Goal: Task Accomplishment & Management: Complete application form

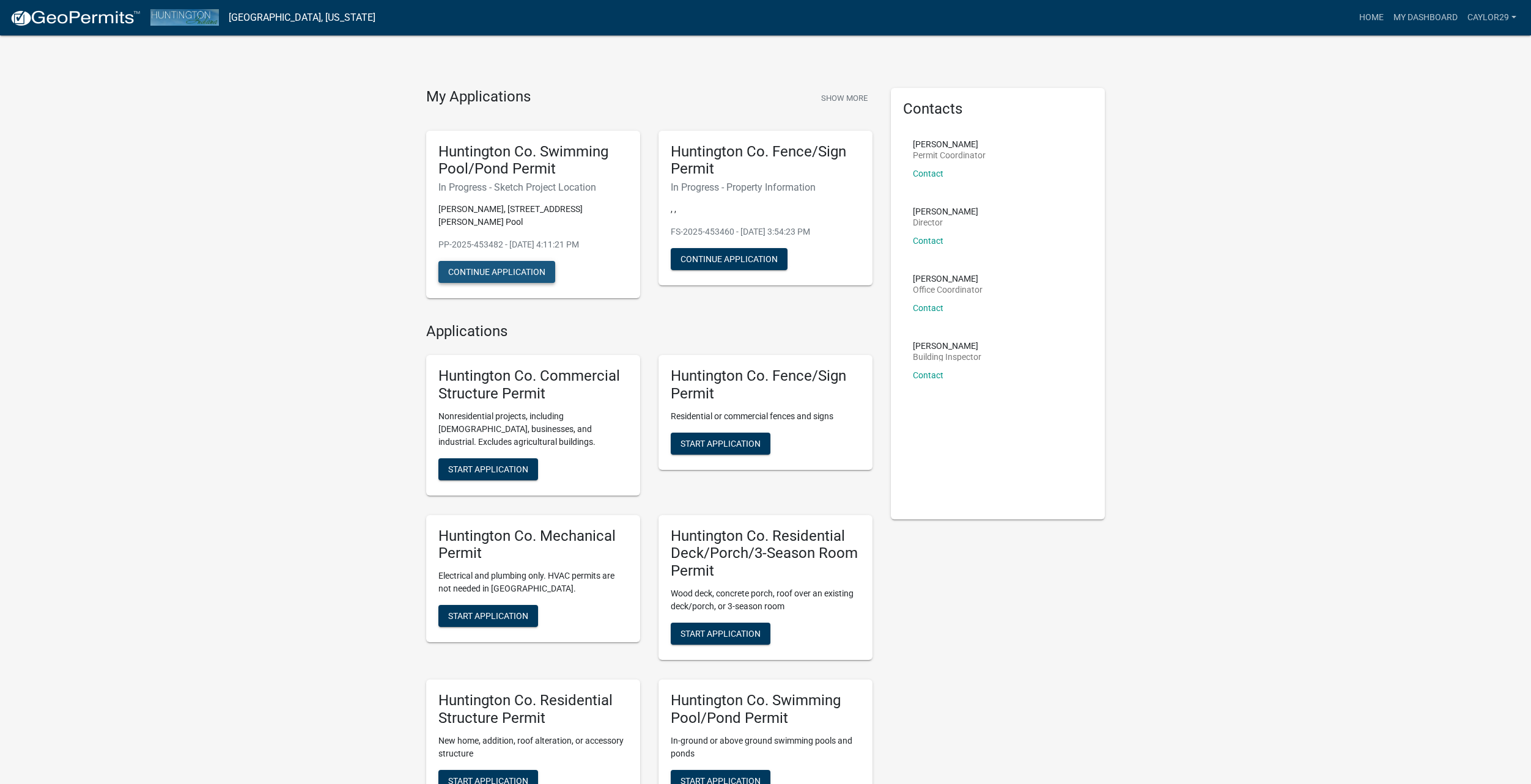
click at [492, 261] on button "Continue Application" at bounding box center [497, 272] width 117 height 22
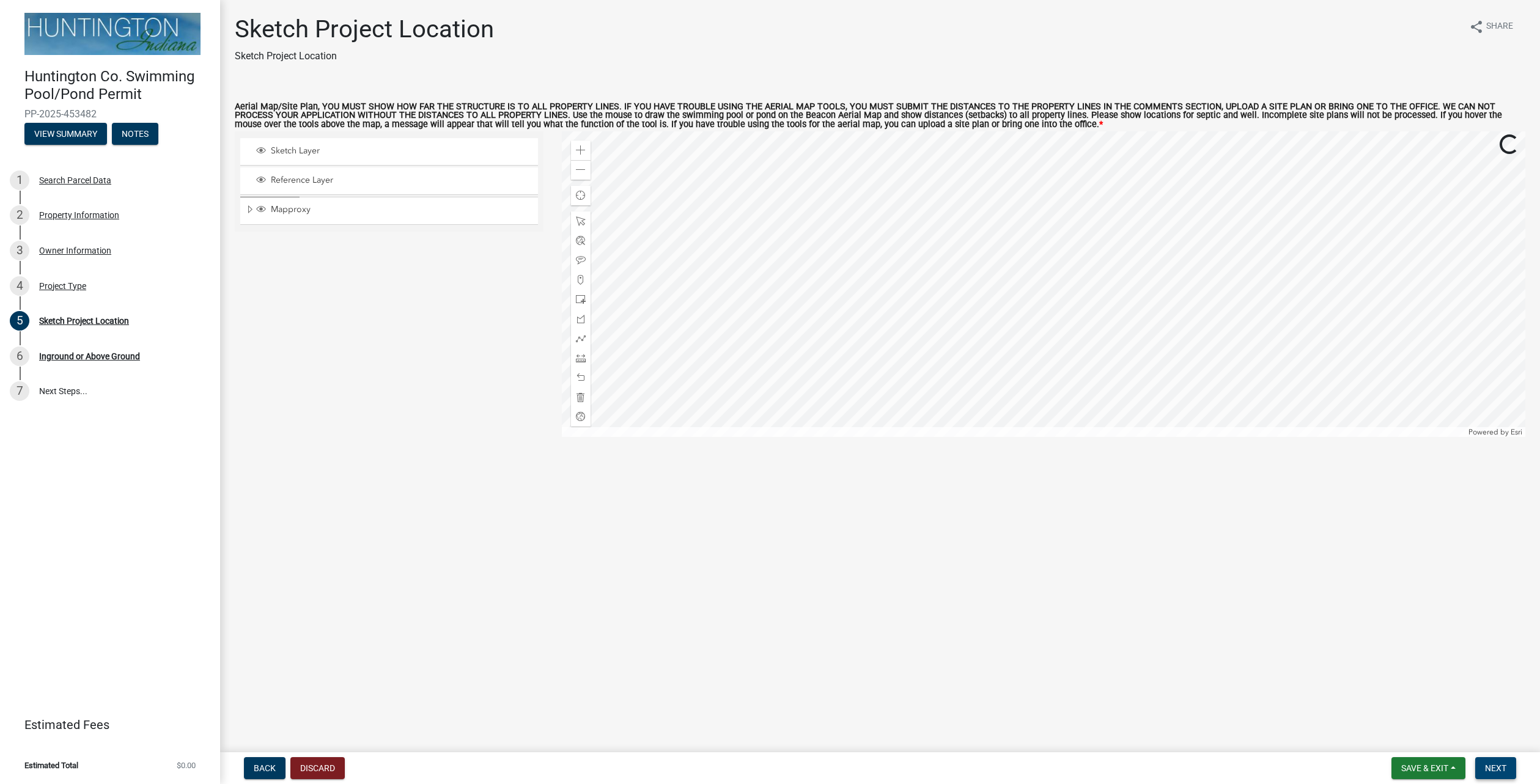
click at [1487, 766] on span "Next" at bounding box center [1496, 768] width 22 height 10
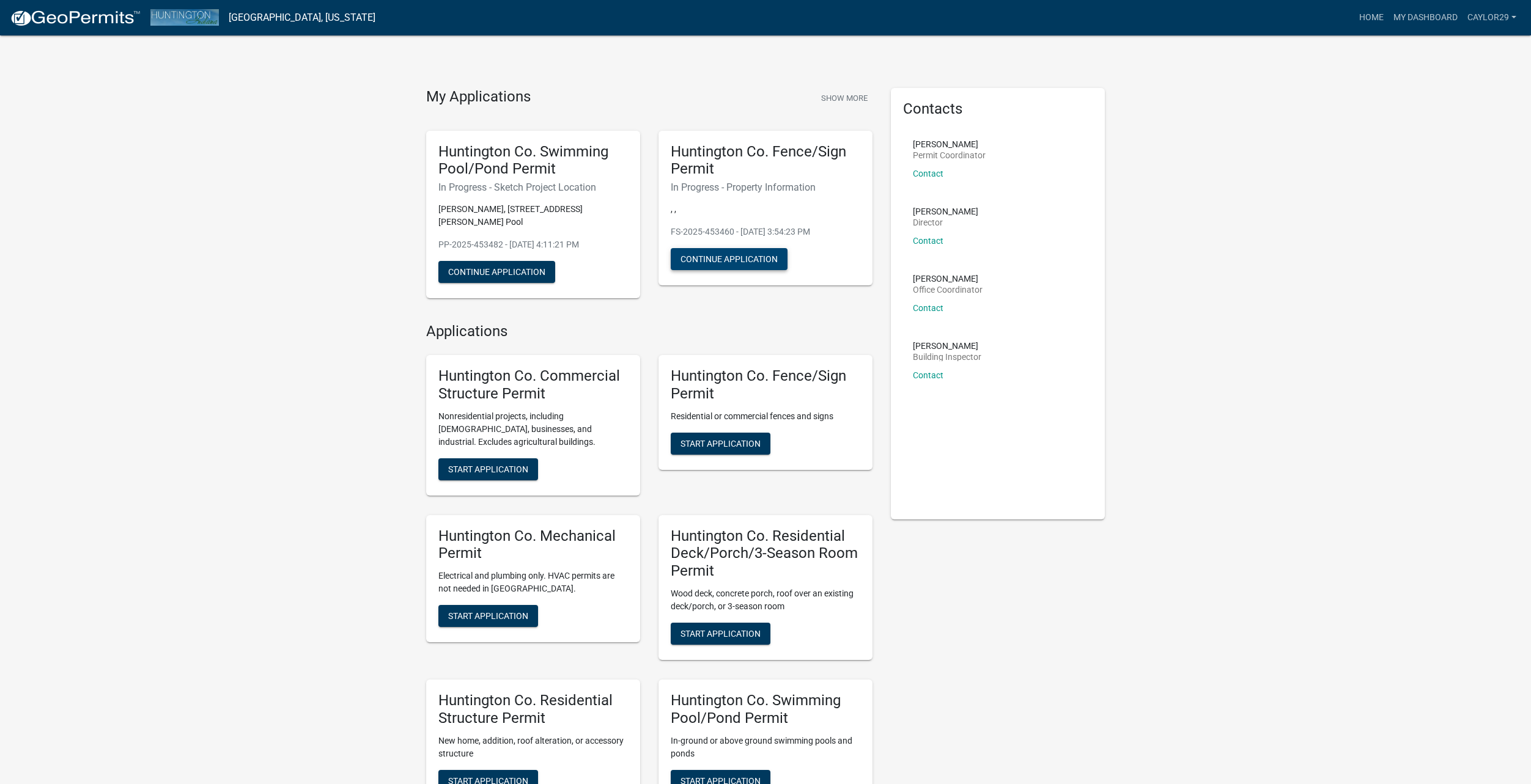
click at [759, 262] on button "Continue Application" at bounding box center [729, 259] width 117 height 22
click at [504, 261] on button "Continue Application" at bounding box center [497, 272] width 117 height 22
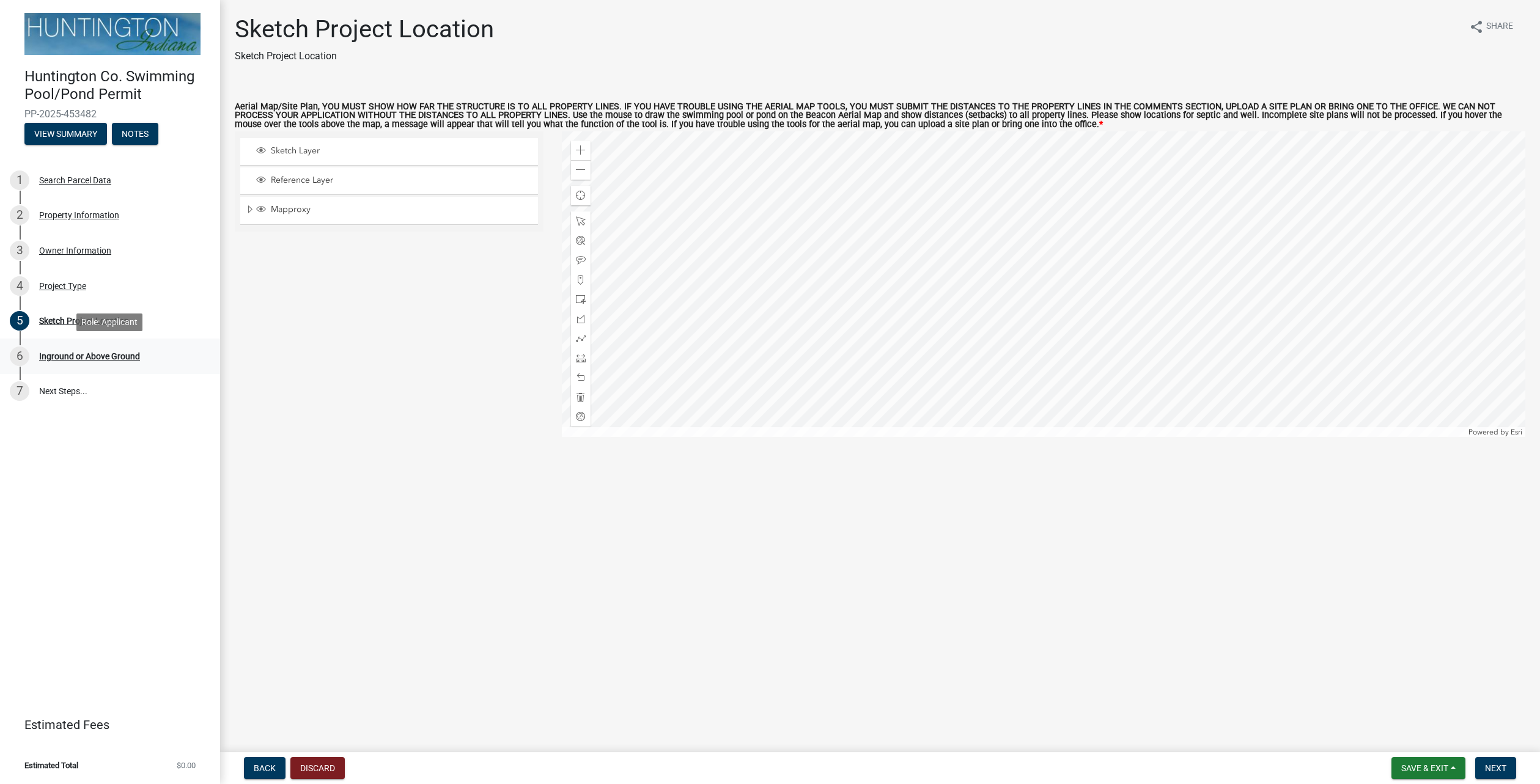
click at [125, 357] on div "Inground or Above Ground" at bounding box center [90, 356] width 101 height 8
click at [90, 354] on div "Inground or Above Ground" at bounding box center [90, 356] width 101 height 8
click at [1065, 293] on div at bounding box center [1043, 284] width 963 height 305
click at [1010, 318] on div at bounding box center [1043, 284] width 963 height 305
click at [579, 298] on span at bounding box center [580, 299] width 10 height 10
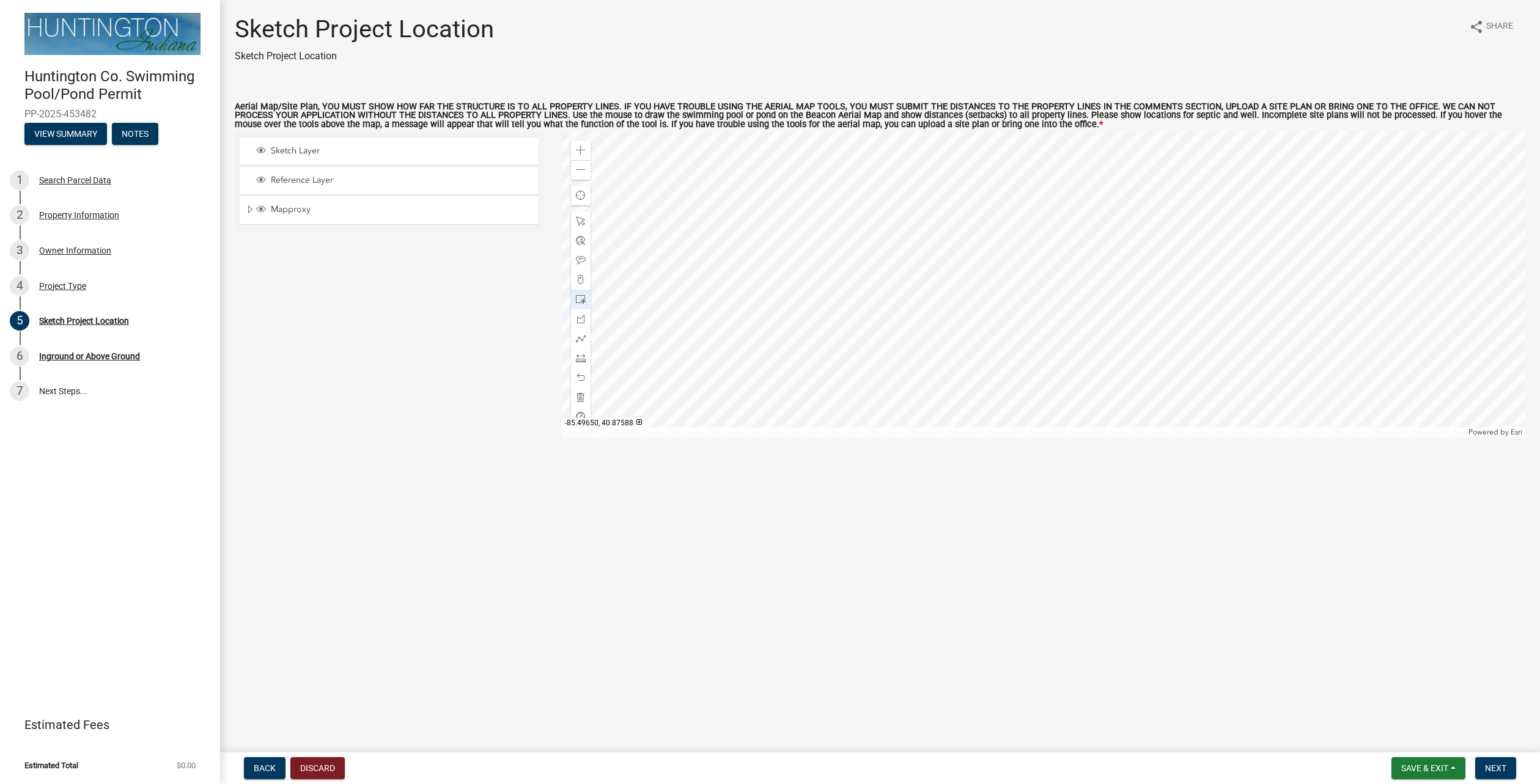
click at [1026, 342] on div at bounding box center [1043, 284] width 963 height 305
click at [1491, 771] on span "Next" at bounding box center [1496, 768] width 22 height 10
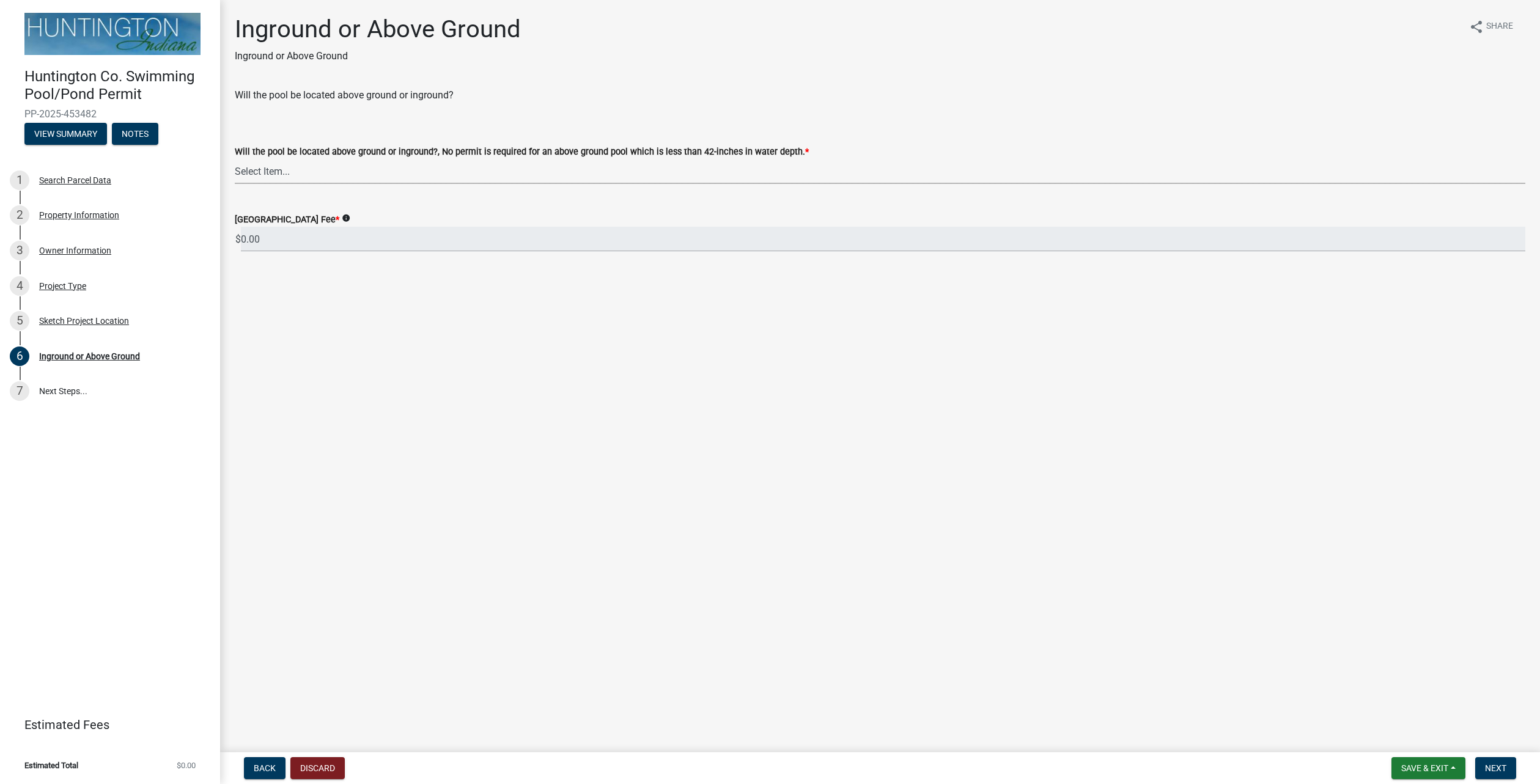
click at [374, 168] on select "Select Item... above ground inground" at bounding box center [880, 171] width 1291 height 25
click at [235, 159] on select "Select Item... above ground inground" at bounding box center [880, 171] width 1291 height 25
select select "923b4e7c-51de-4462-8d24-d9eeec0739f1"
click at [1501, 768] on span "Next" at bounding box center [1496, 768] width 22 height 10
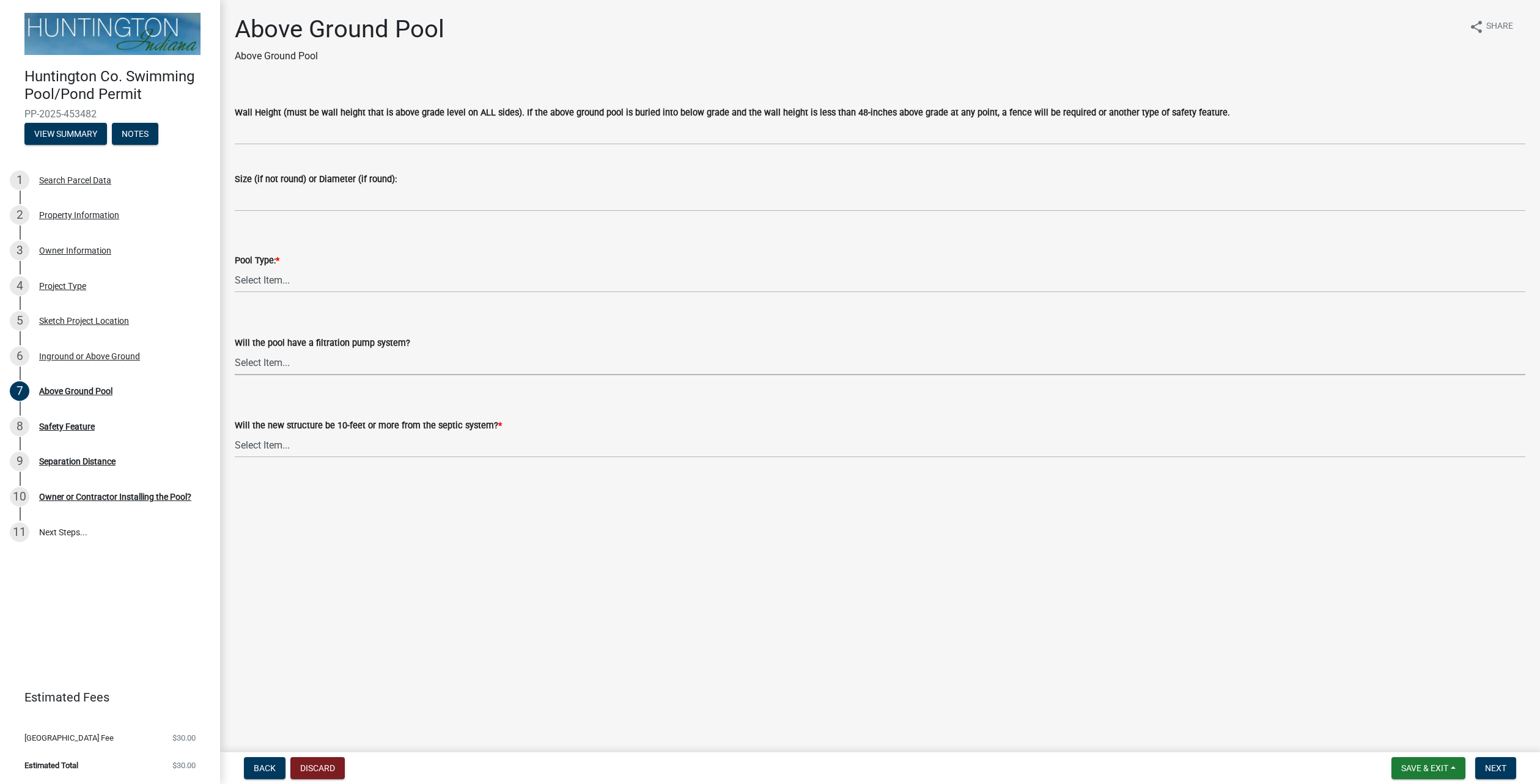
click at [281, 354] on select "Select Item... Yes (will require GFCI) No" at bounding box center [880, 362] width 1291 height 25
click at [235, 350] on select "Select Item... Yes (will require GFCI) No" at bounding box center [880, 362] width 1291 height 25
select select "43304ed7-64c9-4593-91a0-c10884efb10e"
click at [342, 451] on select "Select Item... Yes No (Health Dept. approval needed) NA" at bounding box center [880, 445] width 1291 height 25
click at [235, 433] on select "Select Item... Yes No (Health Dept. approval needed) NA" at bounding box center [880, 445] width 1291 height 25
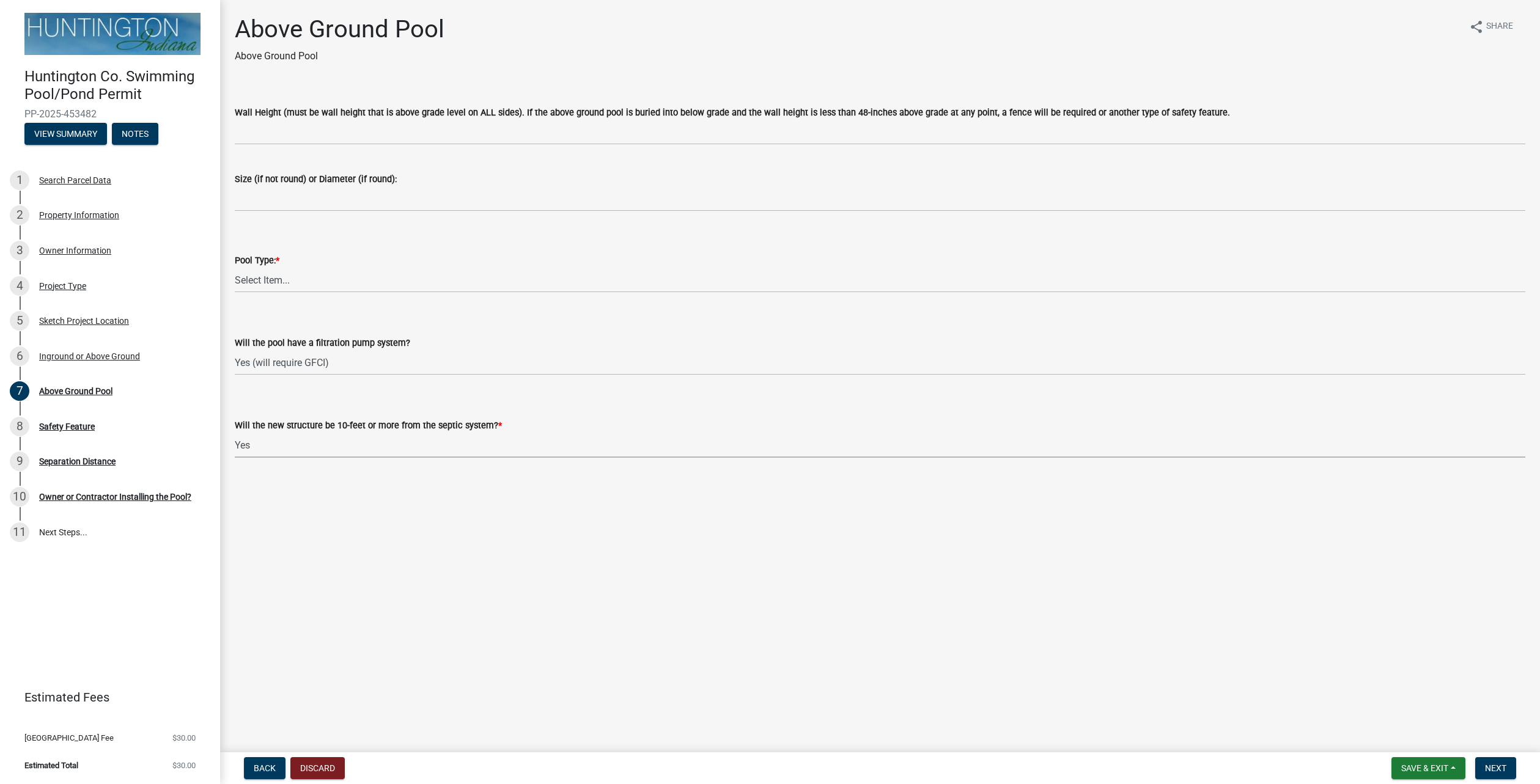
select select "fb6194c8-e65c-492c-93d9-afb09665a877"
click at [271, 279] on select "Select Item... Easy Set (Portable) Permanent" at bounding box center [880, 280] width 1291 height 25
click at [235, 268] on select "Select Item... Easy Set (Portable) Permanent" at bounding box center [880, 280] width 1291 height 25
select select "d80e49b1-500b-406d-ab4b-21a39d8e1605"
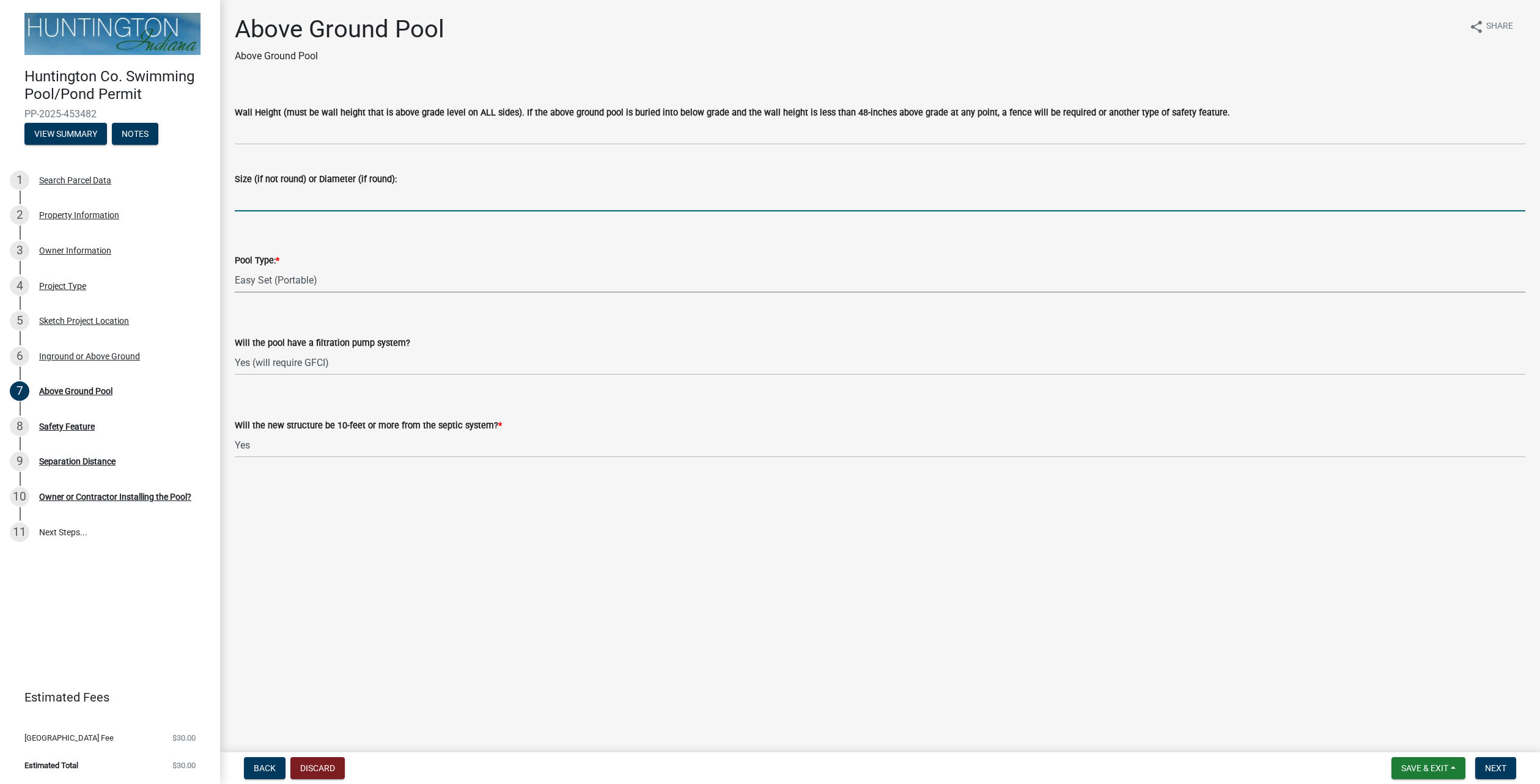
click at [293, 201] on input "Size (if not round) or Diameter (if round):" at bounding box center [880, 199] width 1291 height 25
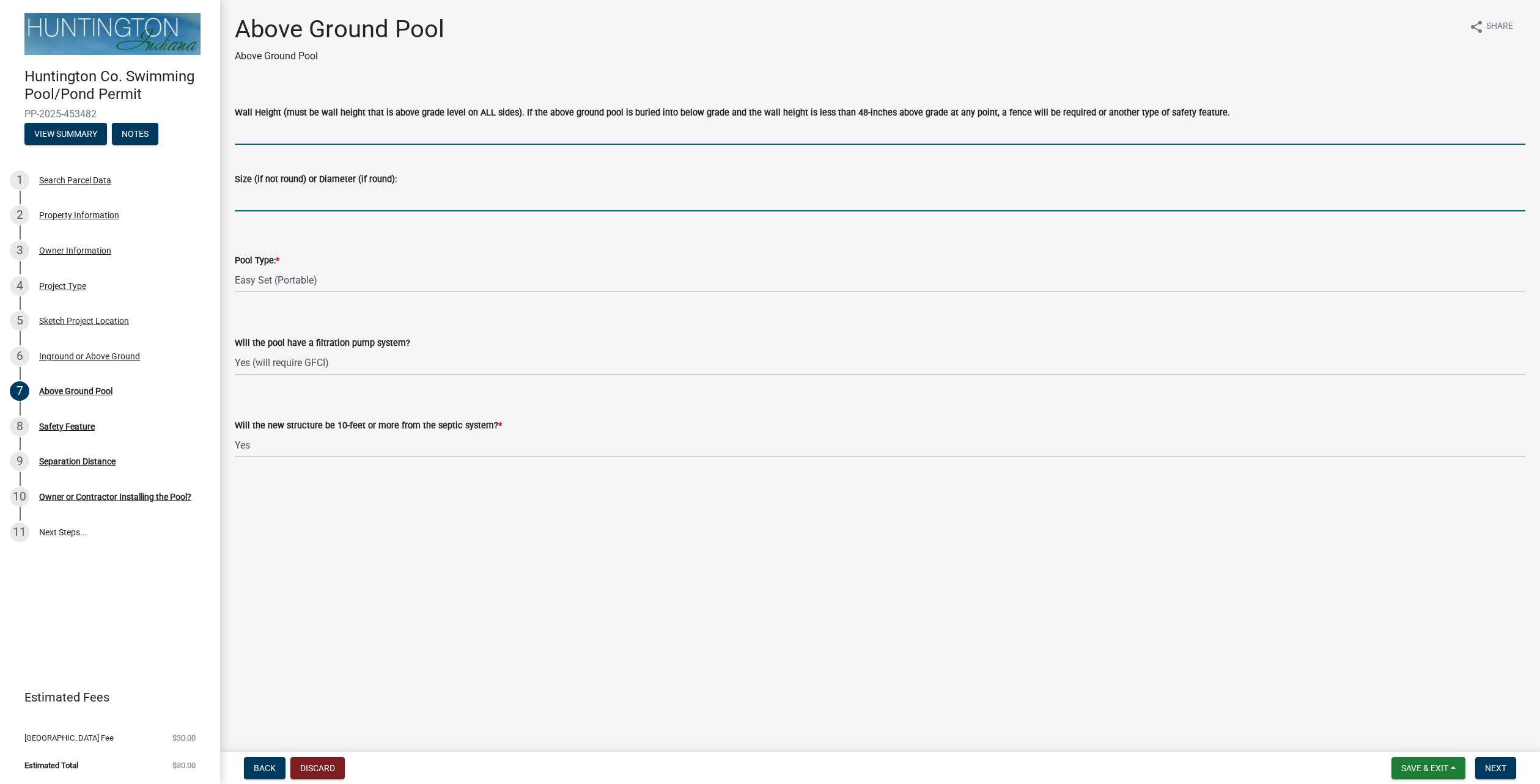
click at [283, 127] on input "Wall Height (must be wall height that is above grade level on ALL sides). If th…" at bounding box center [880, 132] width 1291 height 25
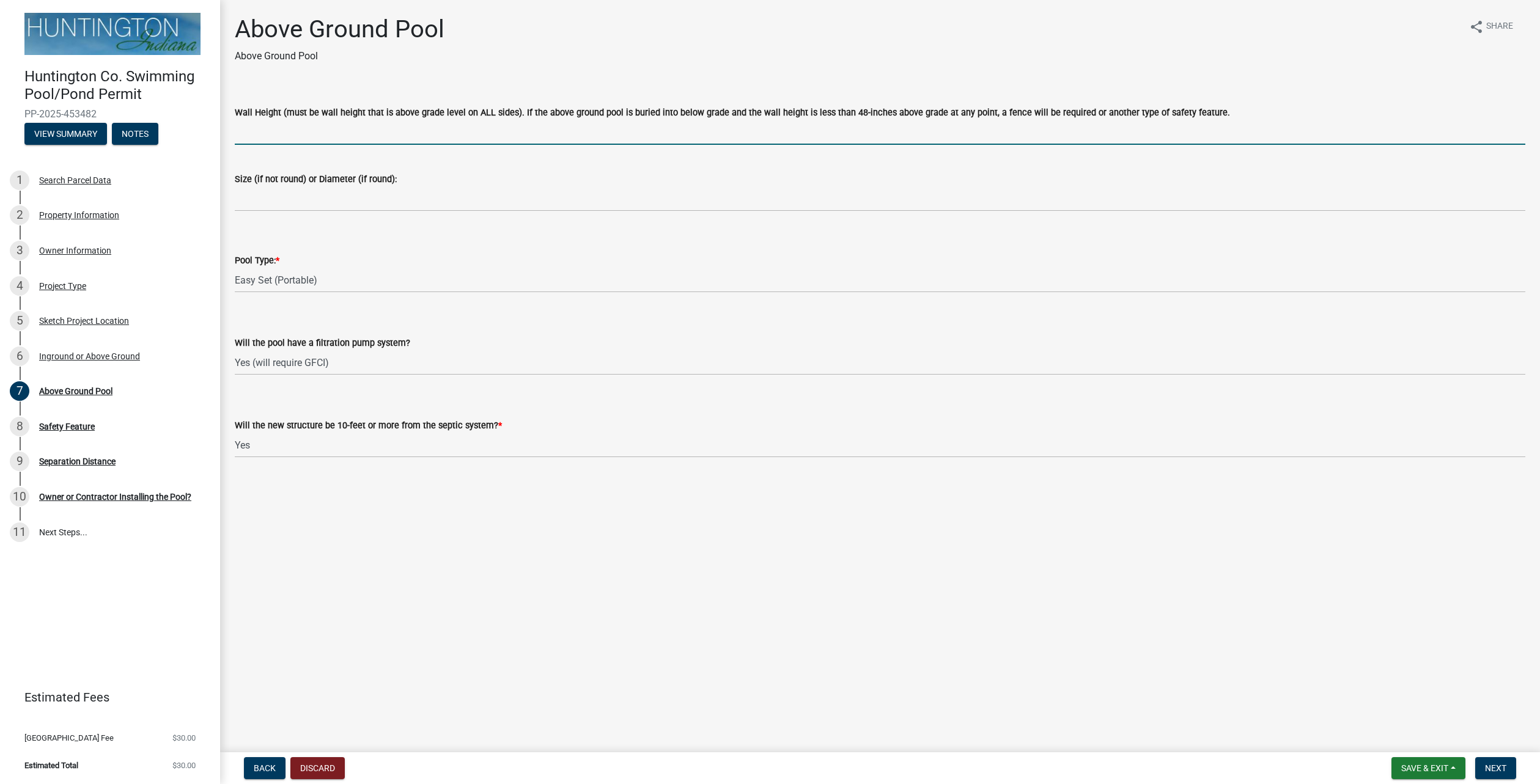
type input "42"
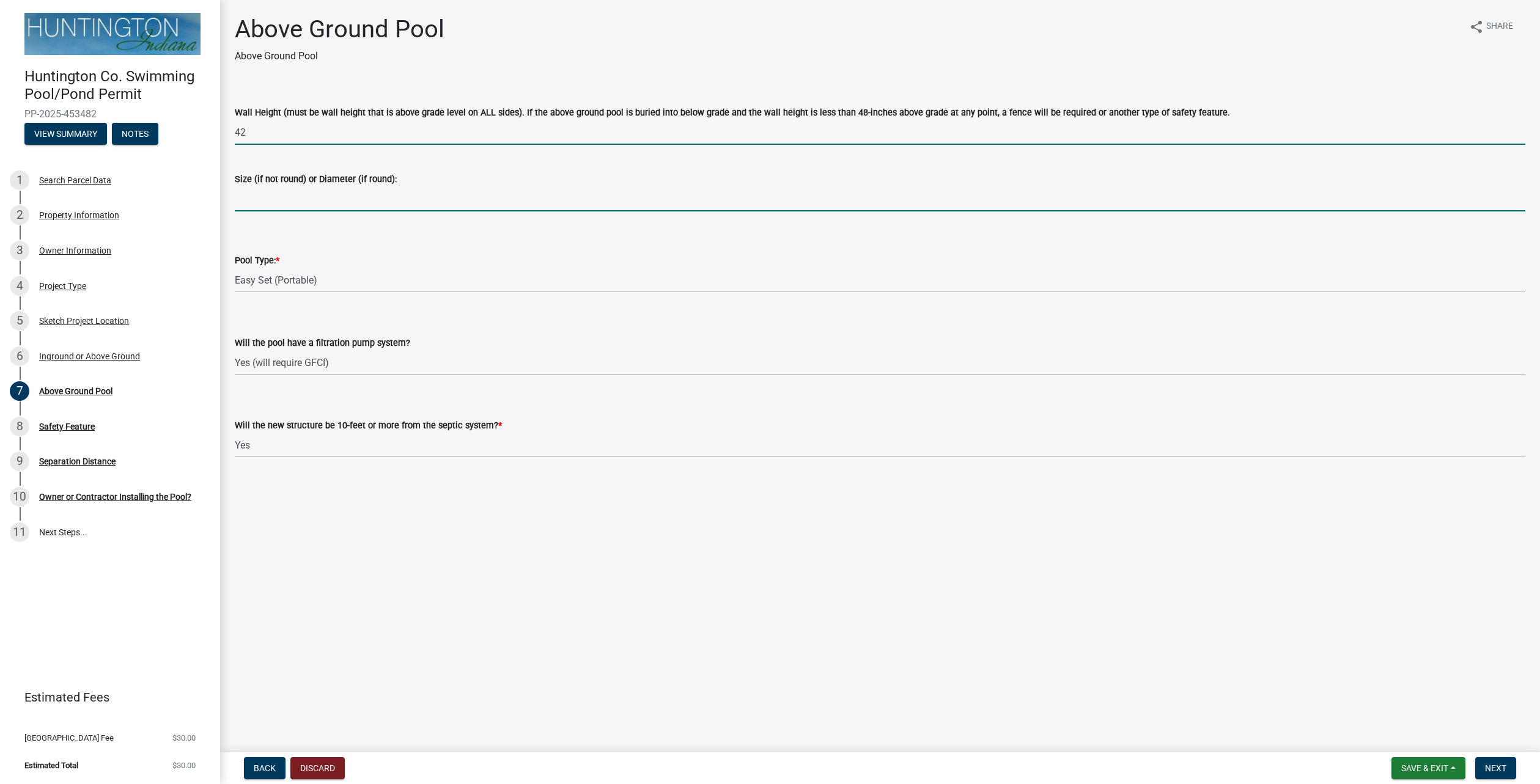
click at [243, 195] on input "Size (if not round) or Diameter (if round):" at bounding box center [880, 199] width 1291 height 25
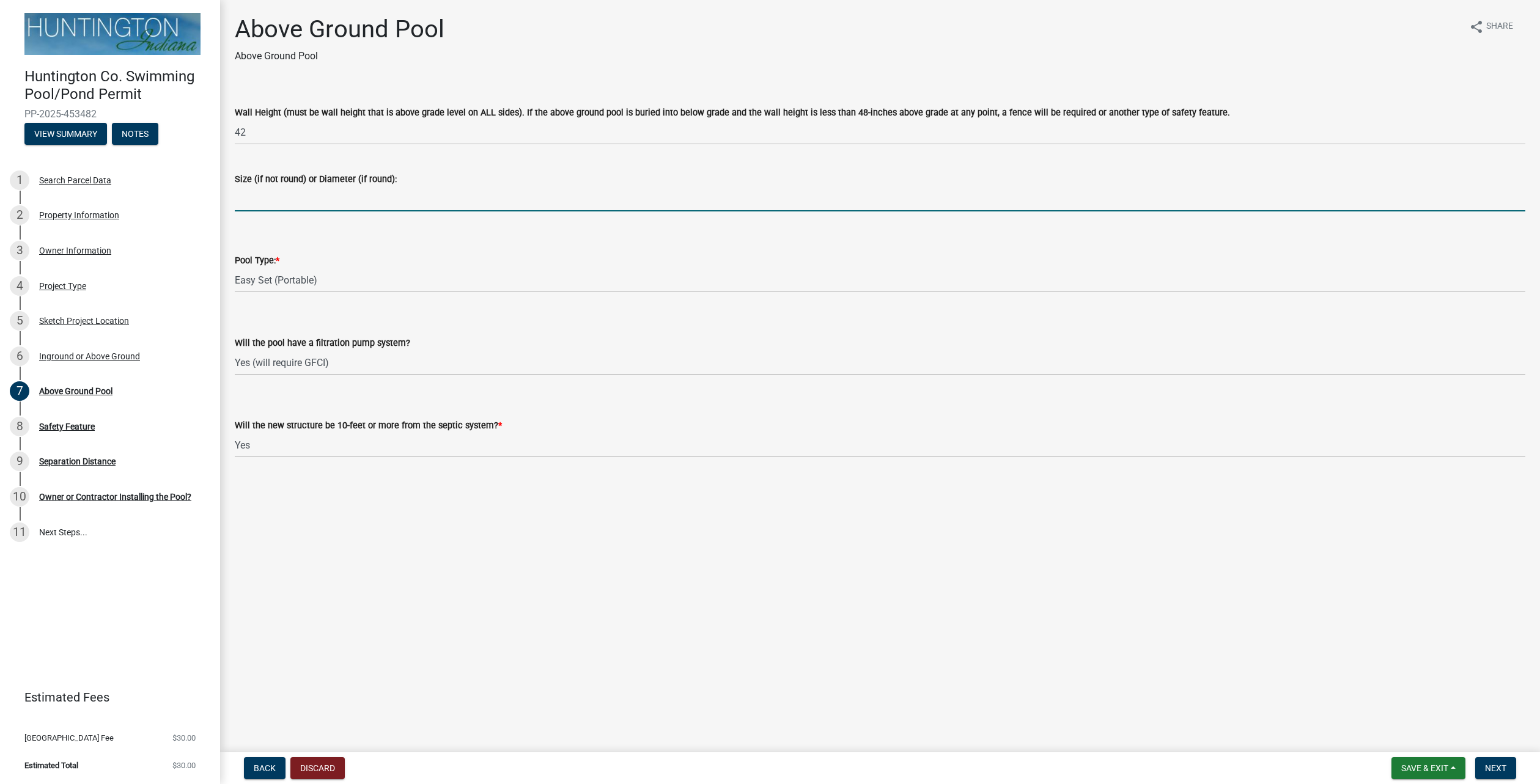
type input "168"
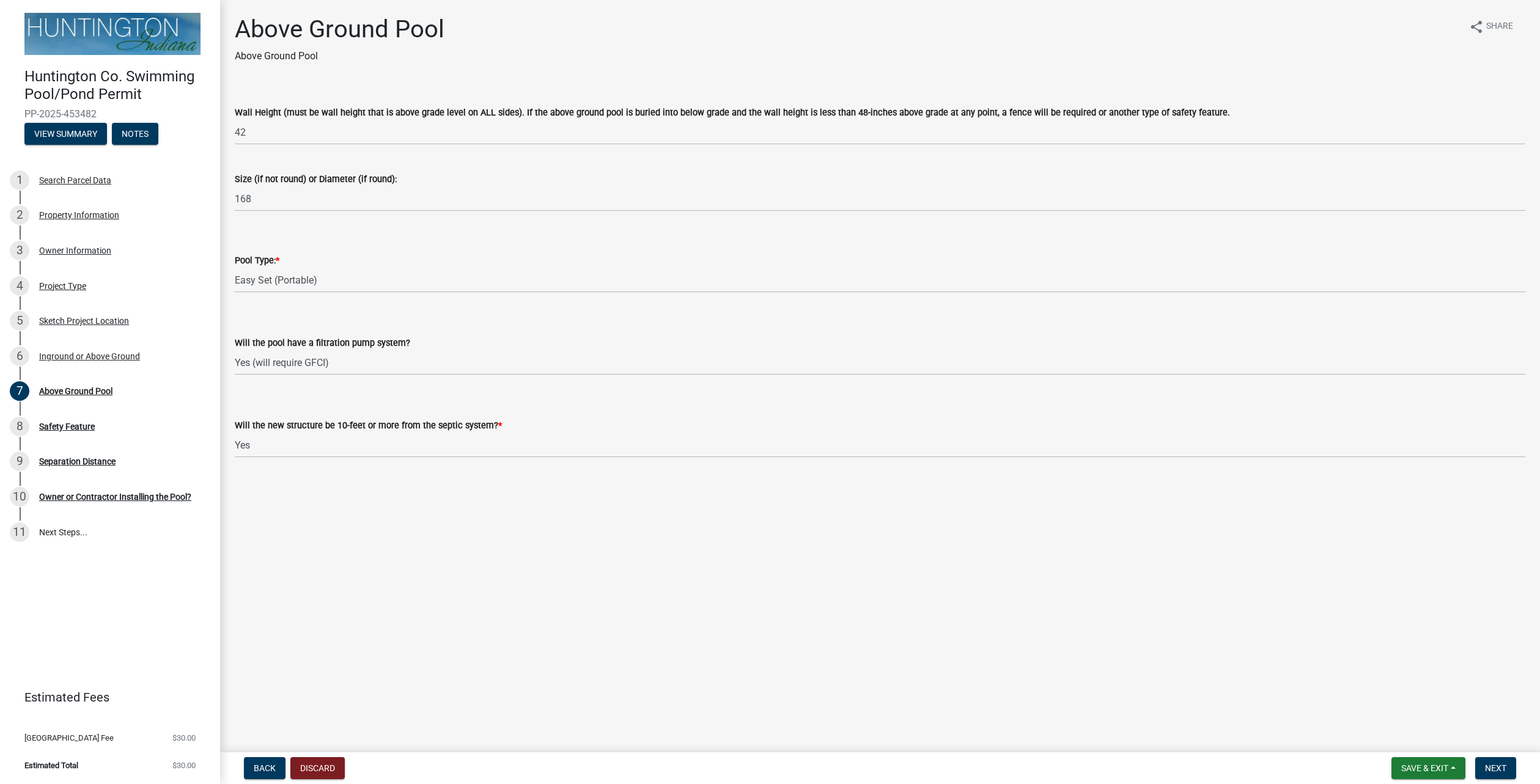
drag, startPoint x: 1435, startPoint y: 693, endPoint x: 1445, endPoint y: 710, distance: 19.7
drag, startPoint x: 1445, startPoint y: 710, endPoint x: 1499, endPoint y: 759, distance: 72.9
click at [1499, 759] on button "Next" at bounding box center [1496, 768] width 41 height 22
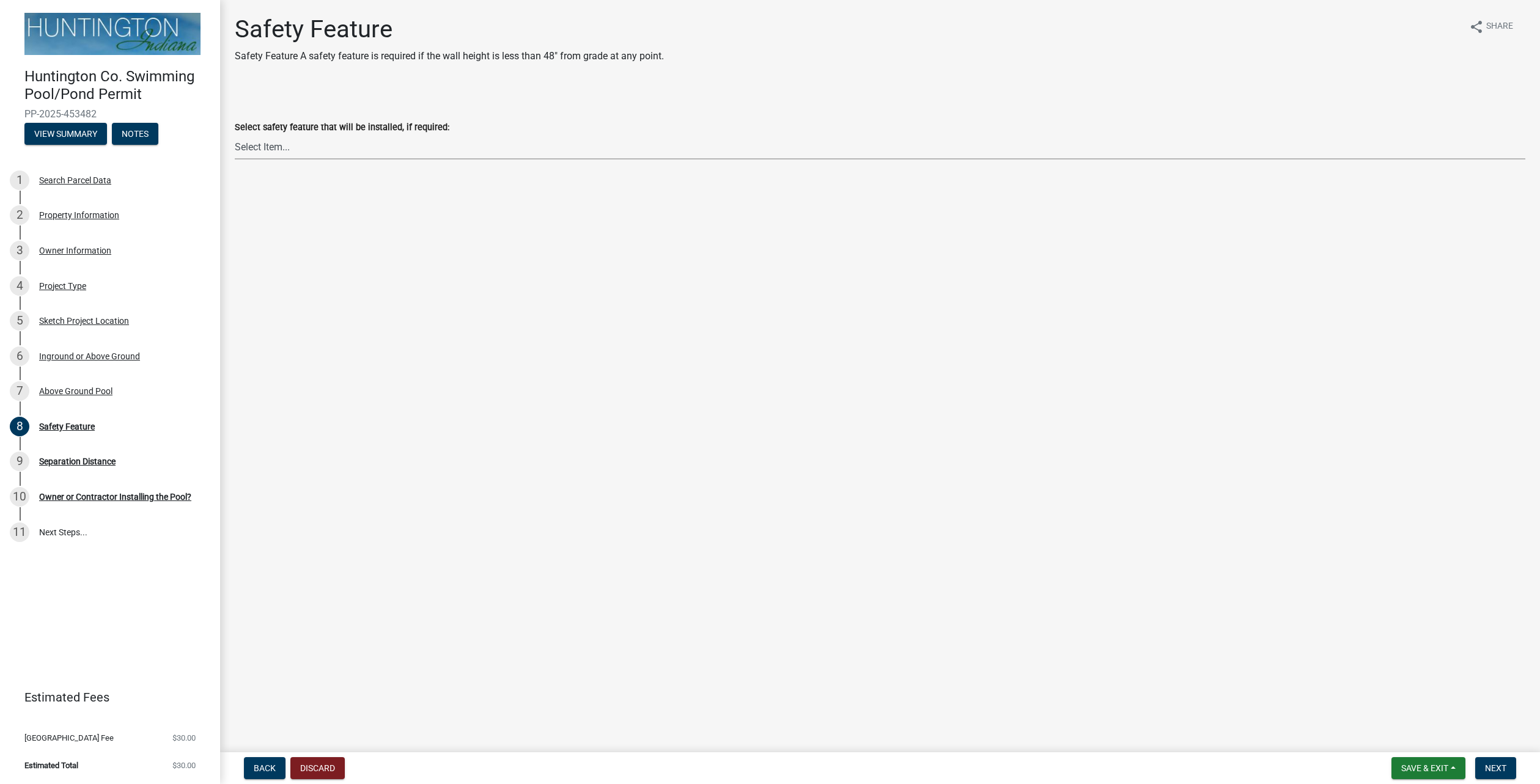
click at [391, 148] on select "Select Item... No safety feature needed (wall height is greater than 48-inches …" at bounding box center [880, 147] width 1291 height 25
click at [235, 135] on select "Select Item... No safety feature needed (wall height is greater than 48-inches …" at bounding box center [880, 147] width 1291 height 25
select select "a581dd27-d820-4c9f-88a1-036e6a38183a"
click at [1487, 763] on button "Next" at bounding box center [1496, 768] width 41 height 22
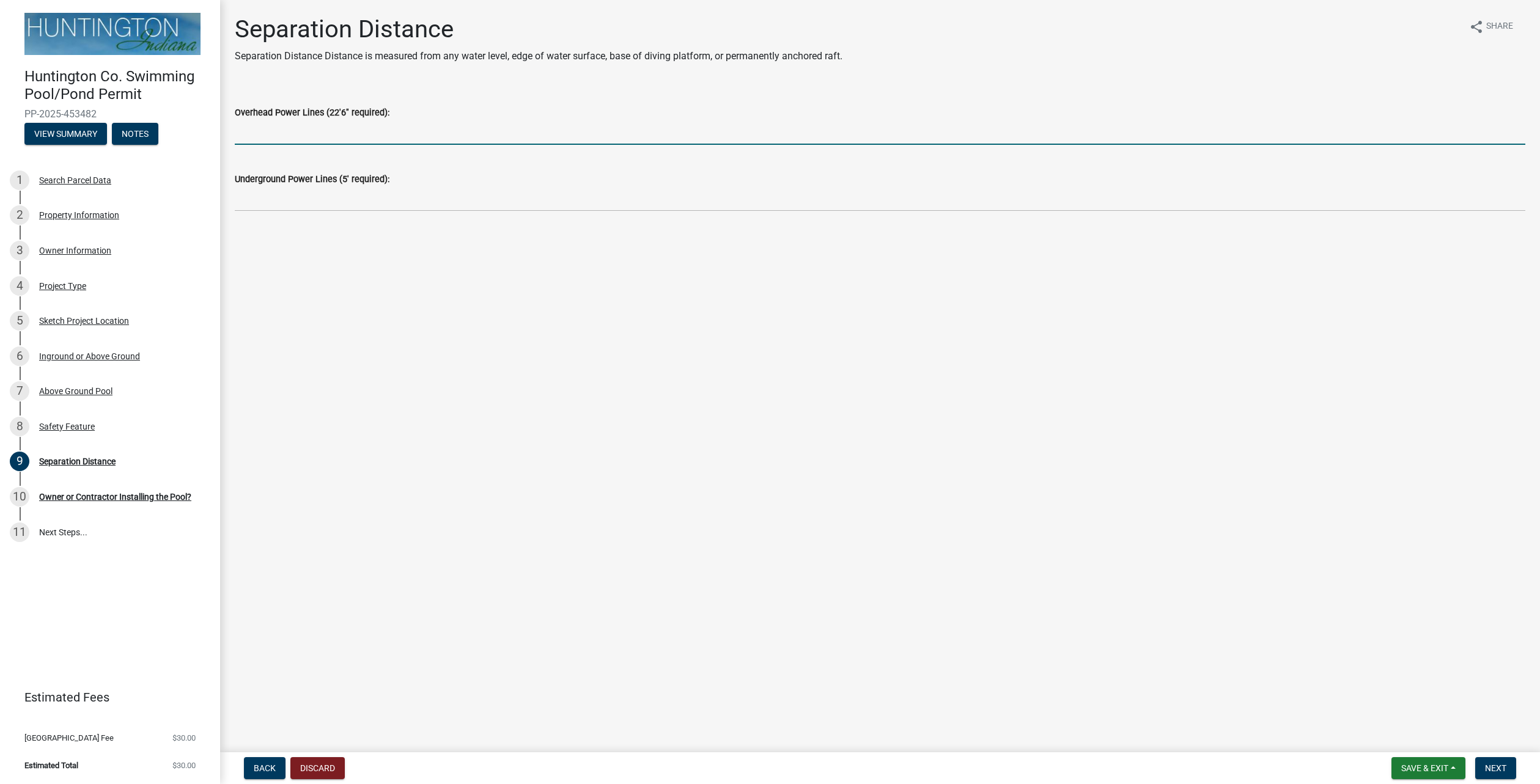
click at [400, 138] on input "Overhead Power Lines (22'6" required):" at bounding box center [880, 132] width 1291 height 25
click at [105, 497] on div "Owner or Contractor Installing the Pool?" at bounding box center [116, 496] width 152 height 8
